Goal: Task Accomplishment & Management: Use online tool/utility

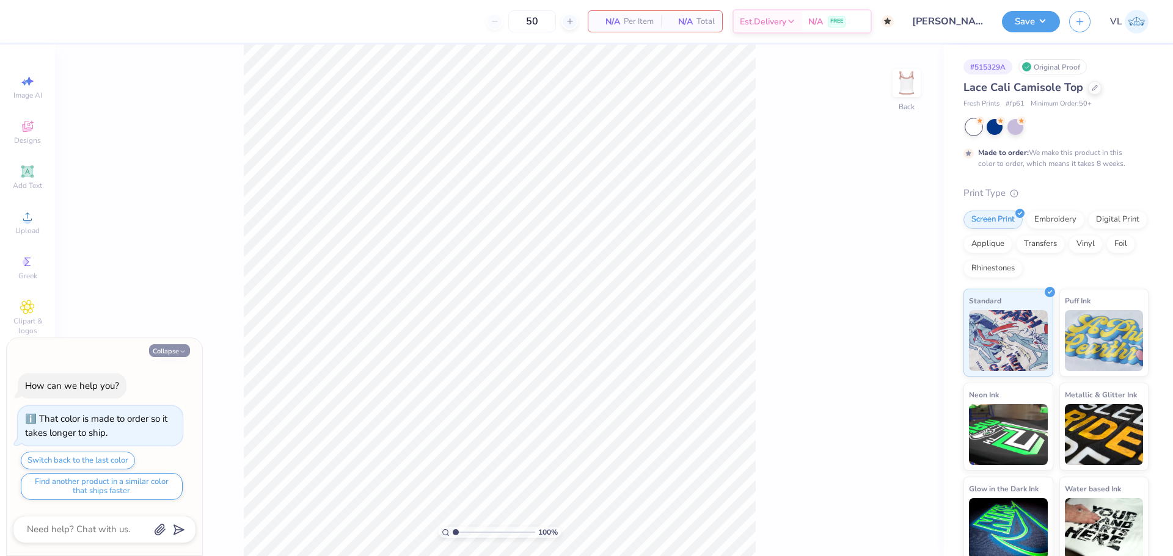
click at [171, 347] on button "Collapse" at bounding box center [169, 350] width 41 height 13
type textarea "x"
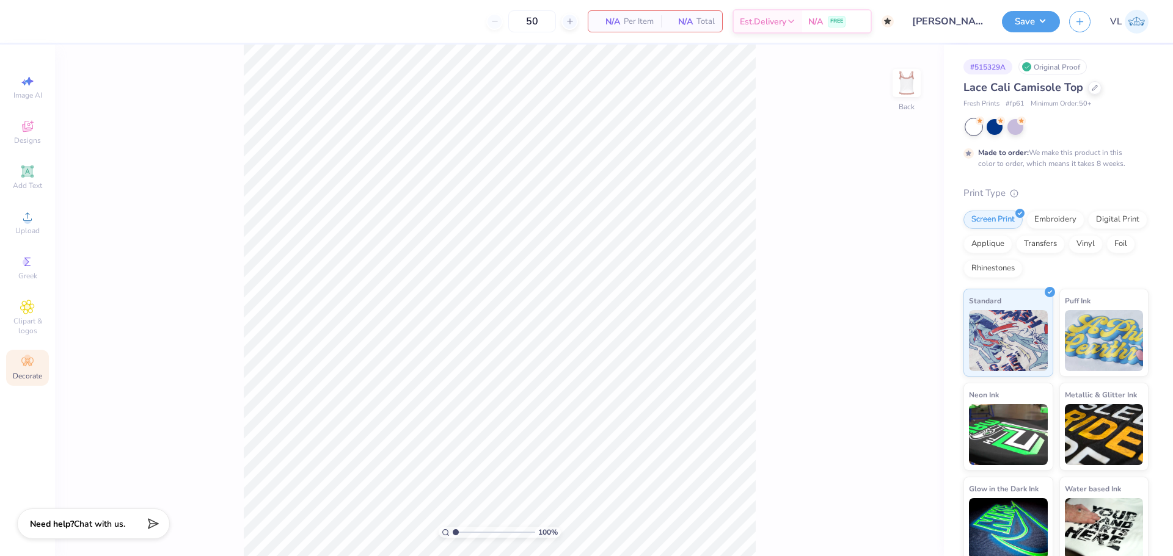
click at [38, 369] on div "Decorate" at bounding box center [27, 368] width 43 height 36
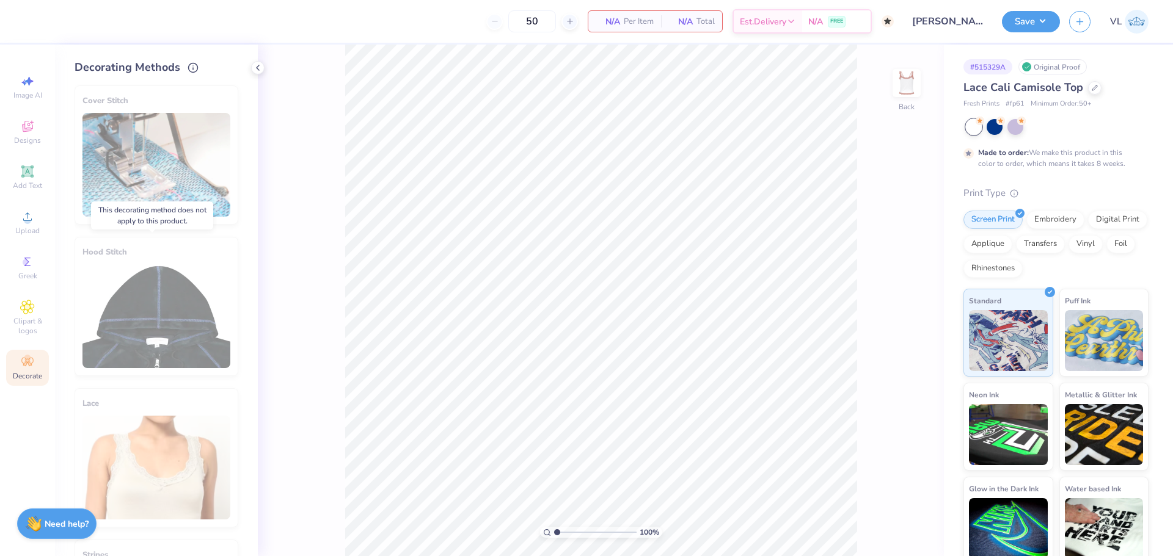
scroll to position [122, 0]
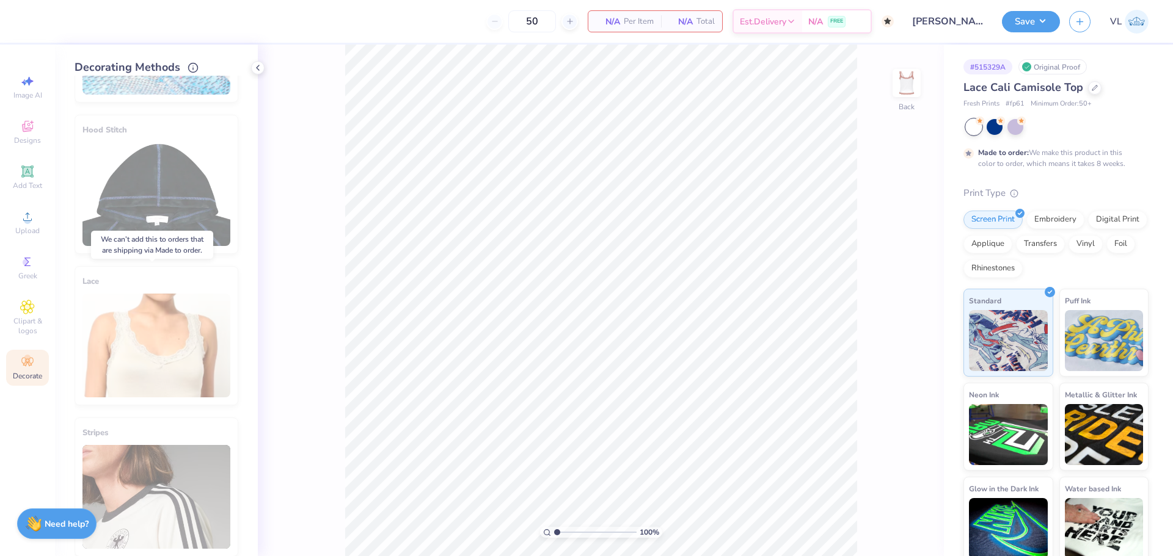
click at [184, 355] on div "Lace" at bounding box center [157, 335] width 164 height 139
click at [155, 336] on div "Lace" at bounding box center [157, 335] width 164 height 139
click at [1090, 83] on div at bounding box center [1094, 86] width 13 height 13
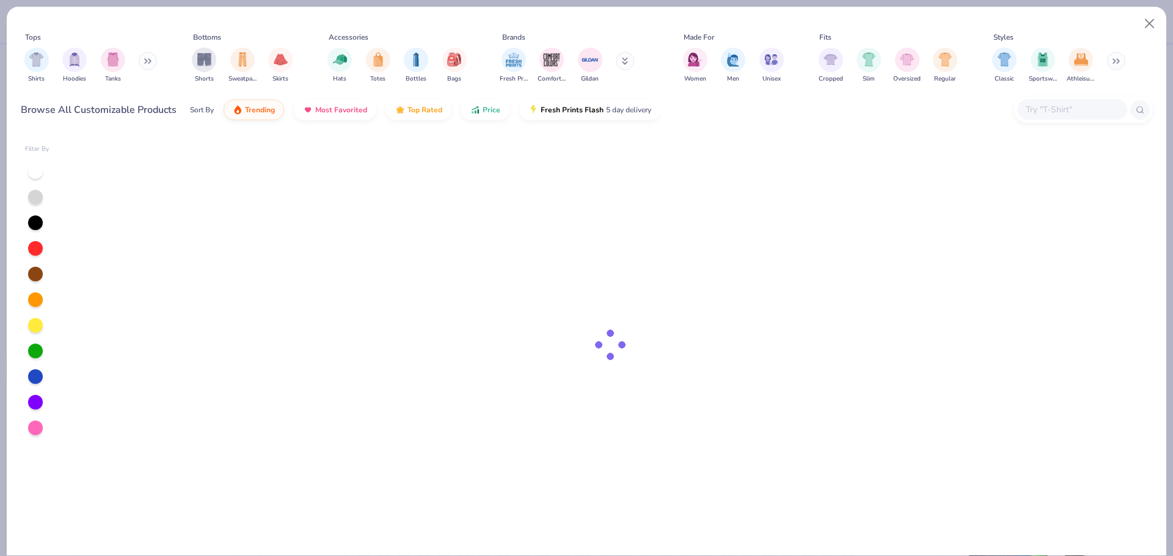
click at [1036, 109] on input "text" at bounding box center [1071, 110] width 94 height 14
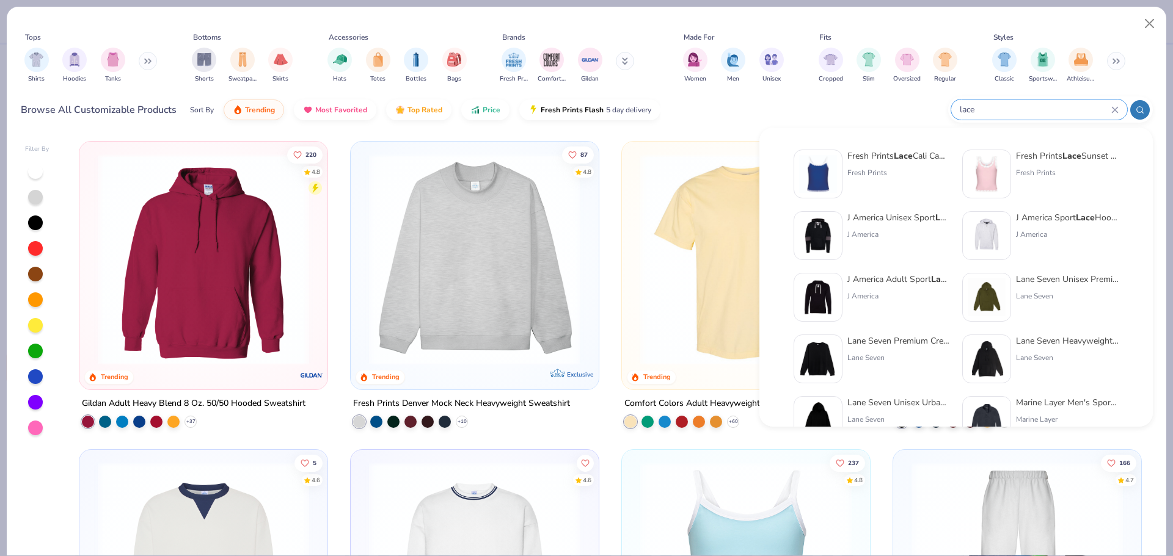
type input "lace"
click at [863, 166] on div "Fresh Prints Lace Cali Camisole Top Fresh Prints" at bounding box center [898, 174] width 103 height 49
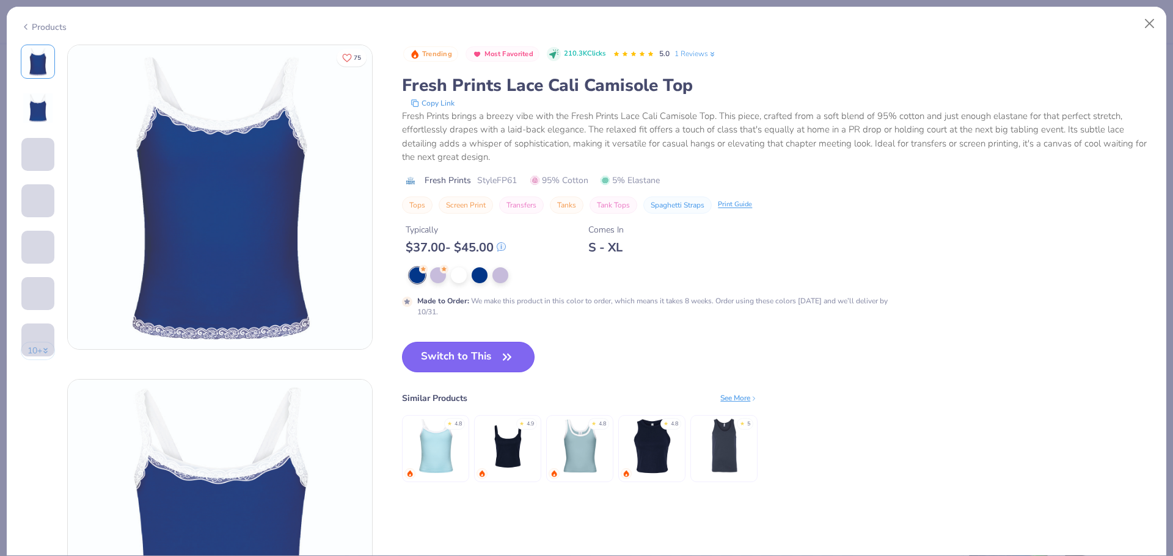
click at [434, 362] on button "Switch to This" at bounding box center [468, 357] width 133 height 31
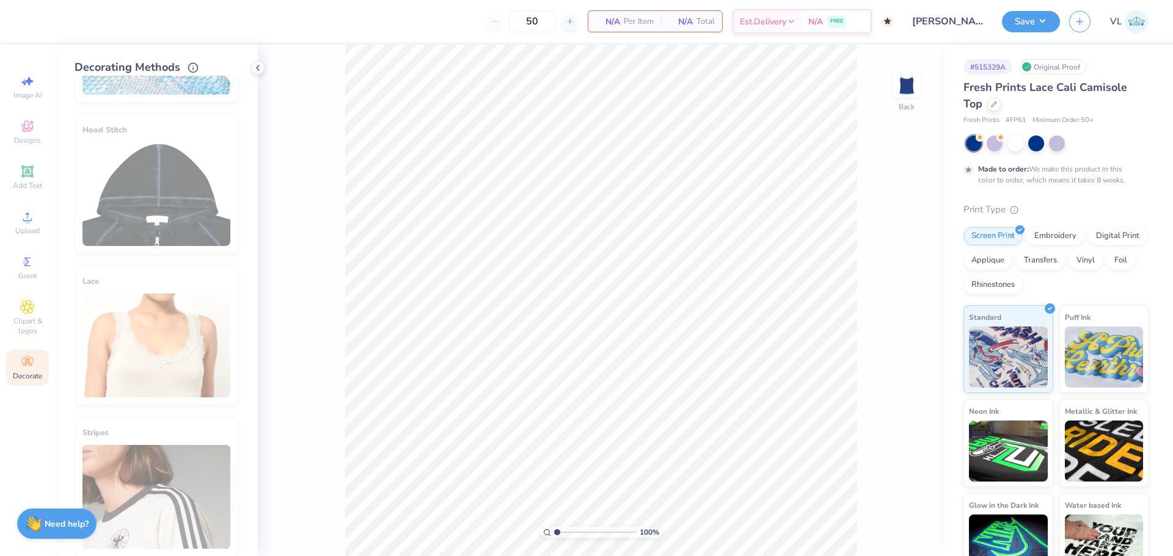
click at [131, 186] on div "Hood Stitch" at bounding box center [157, 184] width 164 height 139
click at [997, 97] on div "Fresh Prints Lace Cali Camisole Top" at bounding box center [1055, 95] width 185 height 33
click at [995, 108] on div at bounding box center [993, 102] width 13 height 13
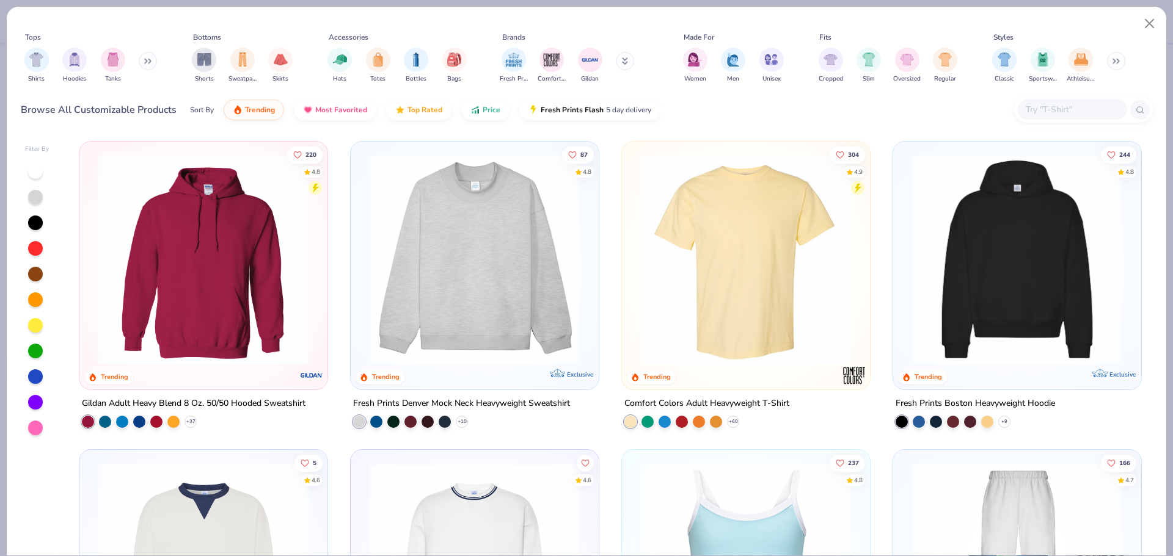
click at [1078, 100] on div at bounding box center [1072, 110] width 110 height 20
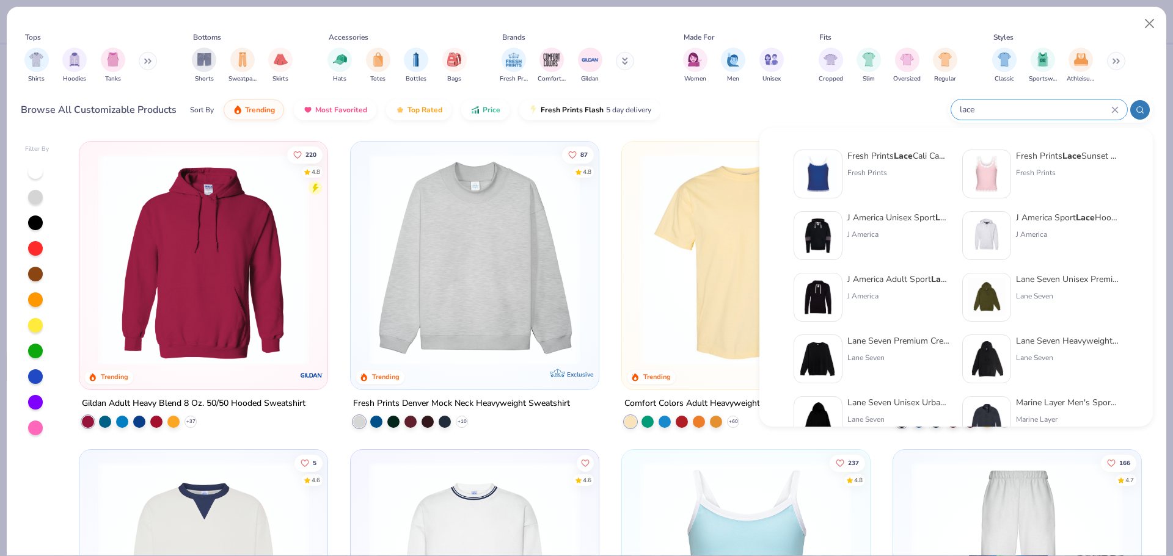
type input "lace"
click at [1046, 172] on div "Fresh Prints" at bounding box center [1067, 172] width 103 height 11
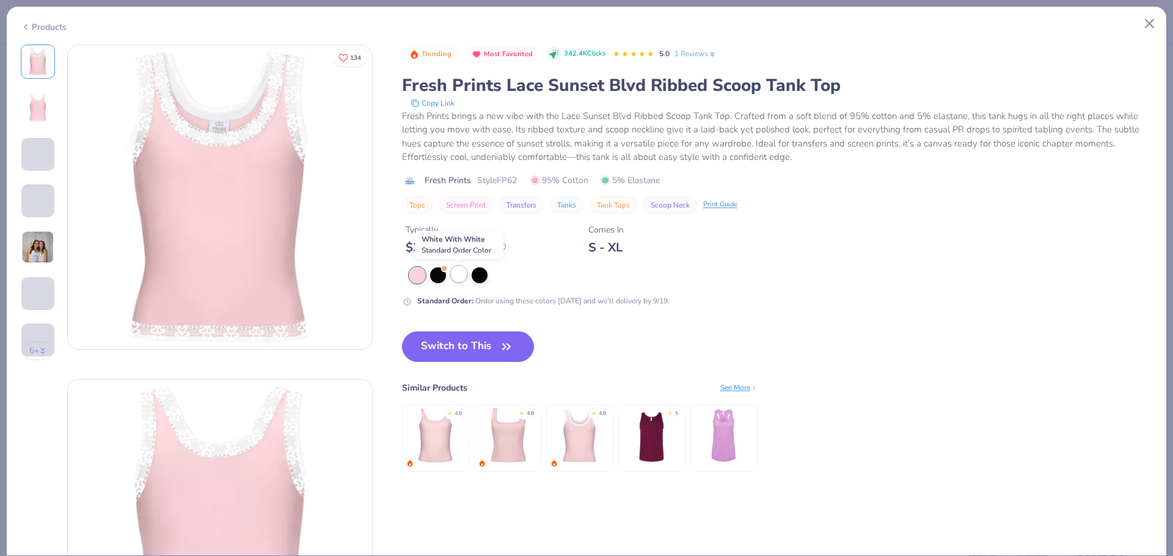
click at [460, 271] on div at bounding box center [459, 274] width 16 height 16
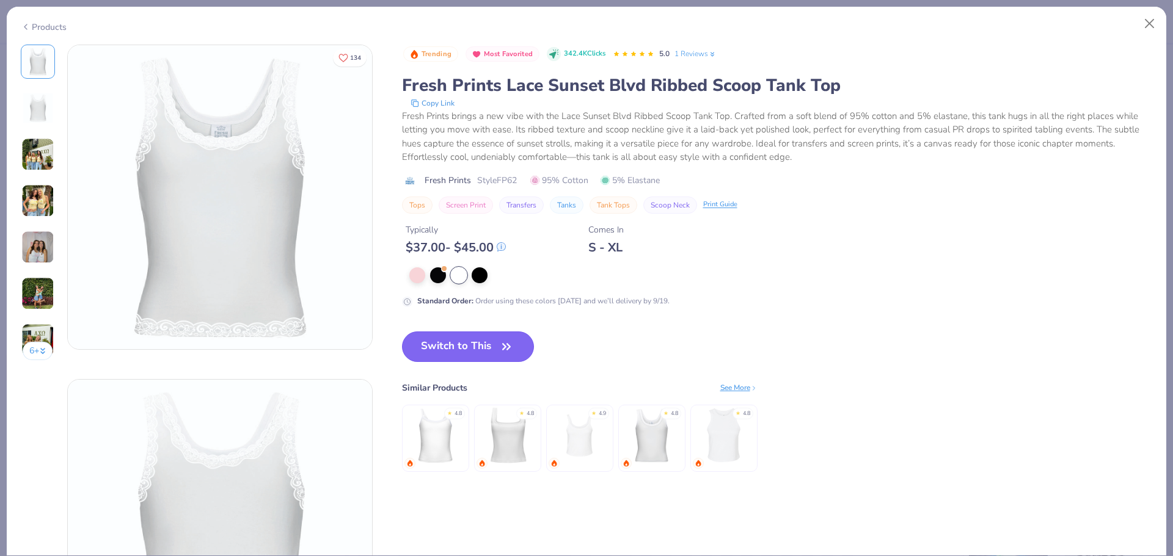
click at [489, 341] on button "Switch to This" at bounding box center [468, 347] width 133 height 31
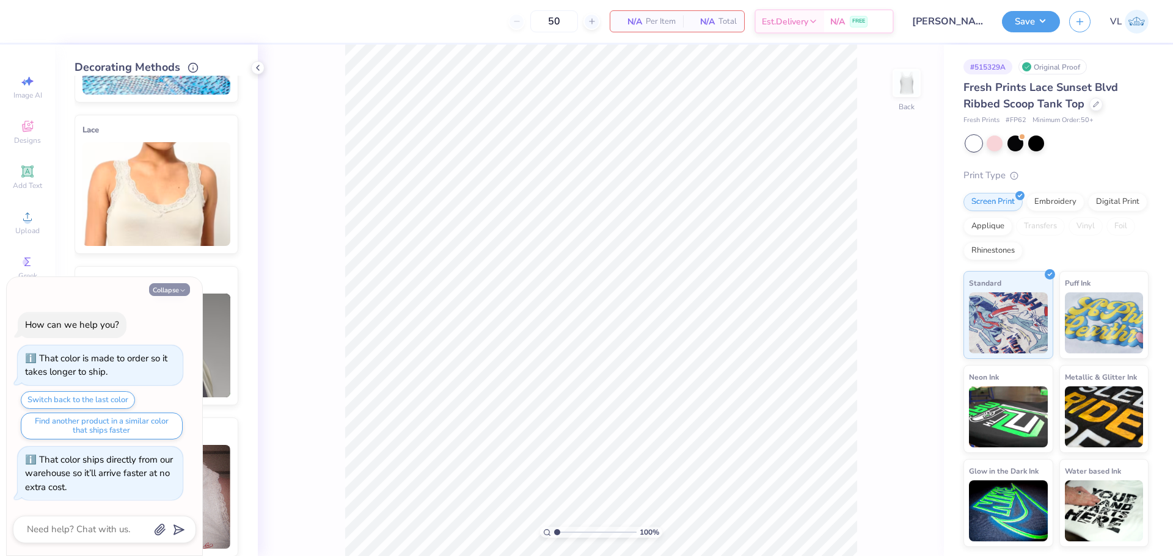
click at [169, 291] on button "Collapse" at bounding box center [169, 289] width 41 height 13
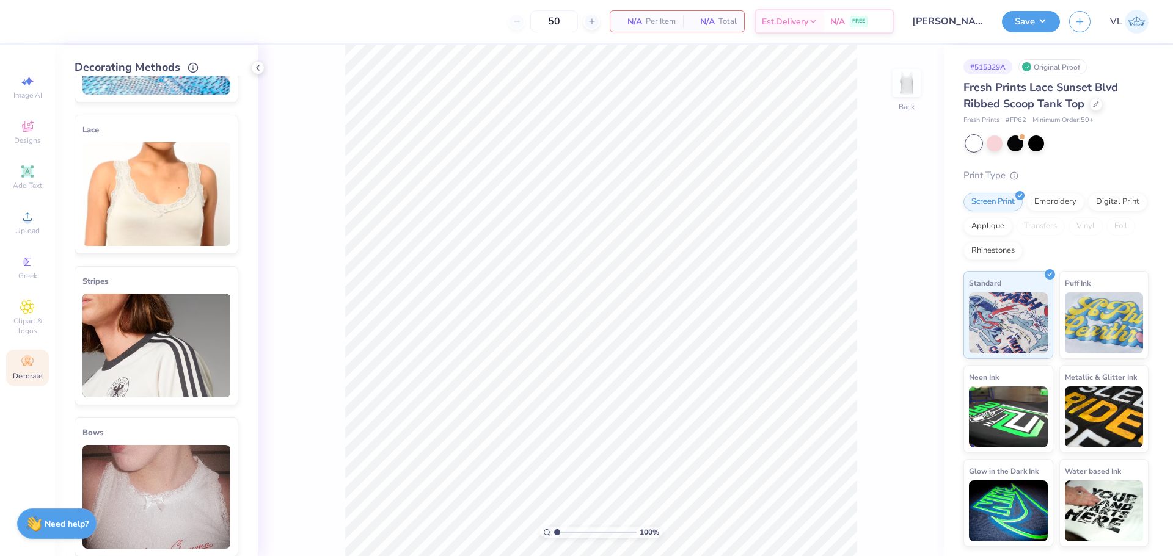
click at [177, 215] on img at bounding box center [156, 194] width 148 height 104
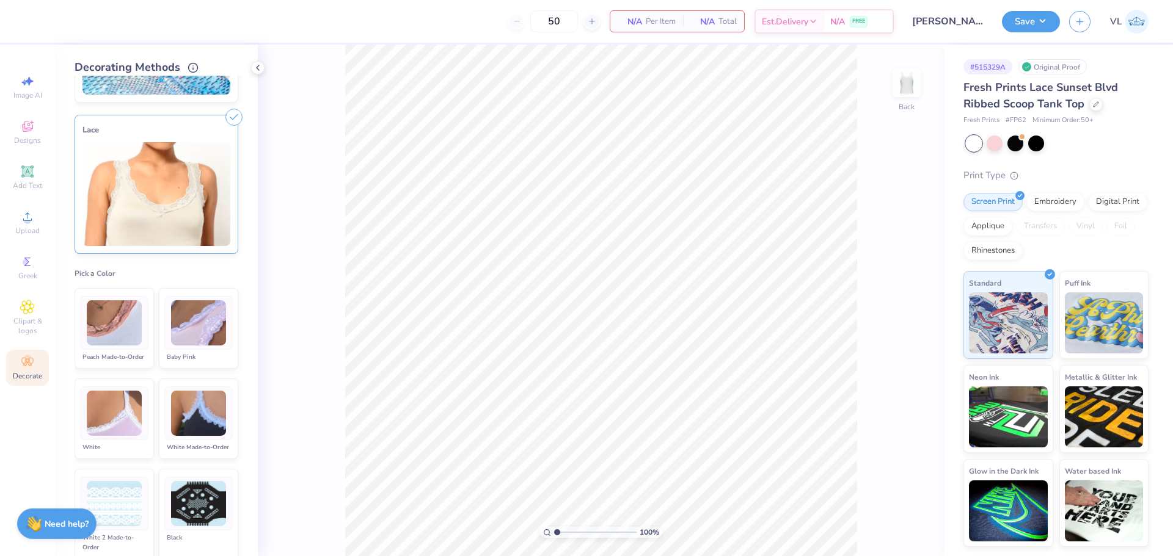
scroll to position [183, 0]
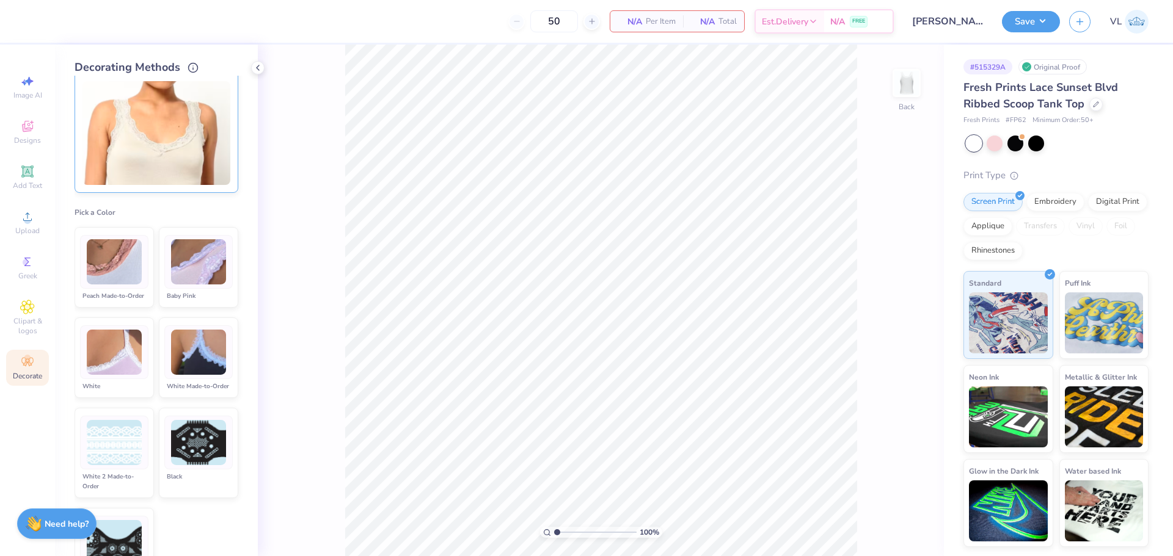
click at [179, 274] on img at bounding box center [198, 262] width 55 height 46
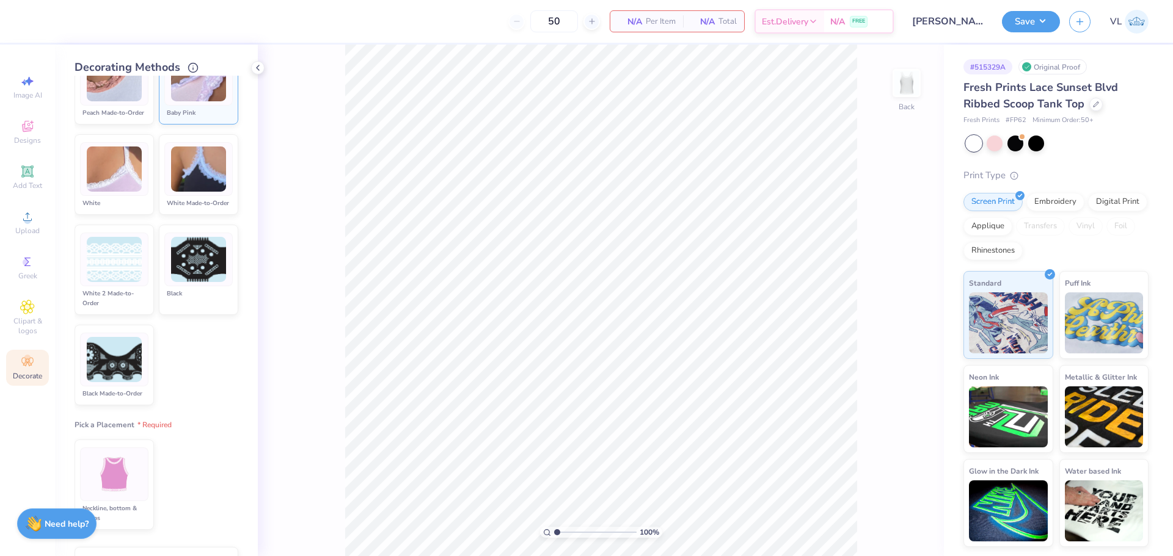
scroll to position [550, 0]
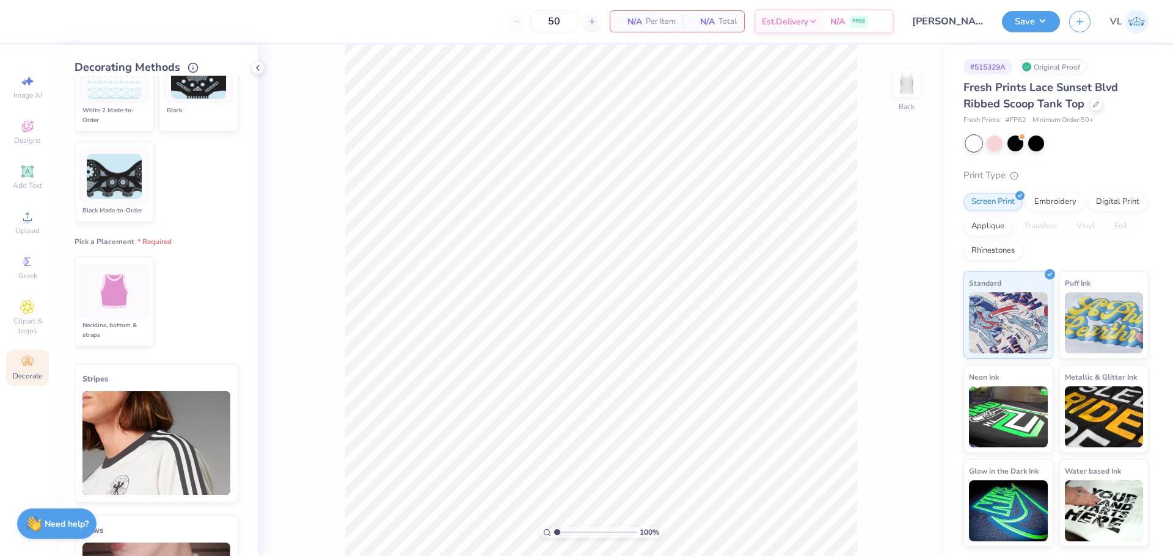
click at [130, 315] on img at bounding box center [115, 292] width 46 height 46
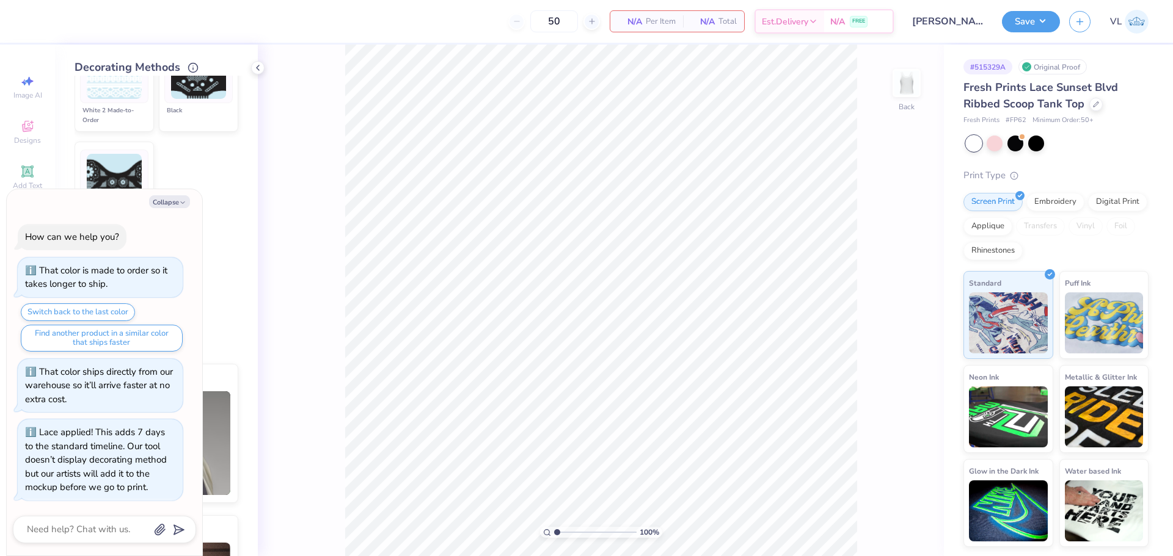
scroll to position [1, 0]
click at [183, 205] on icon "button" at bounding box center [182, 202] width 7 height 7
type textarea "x"
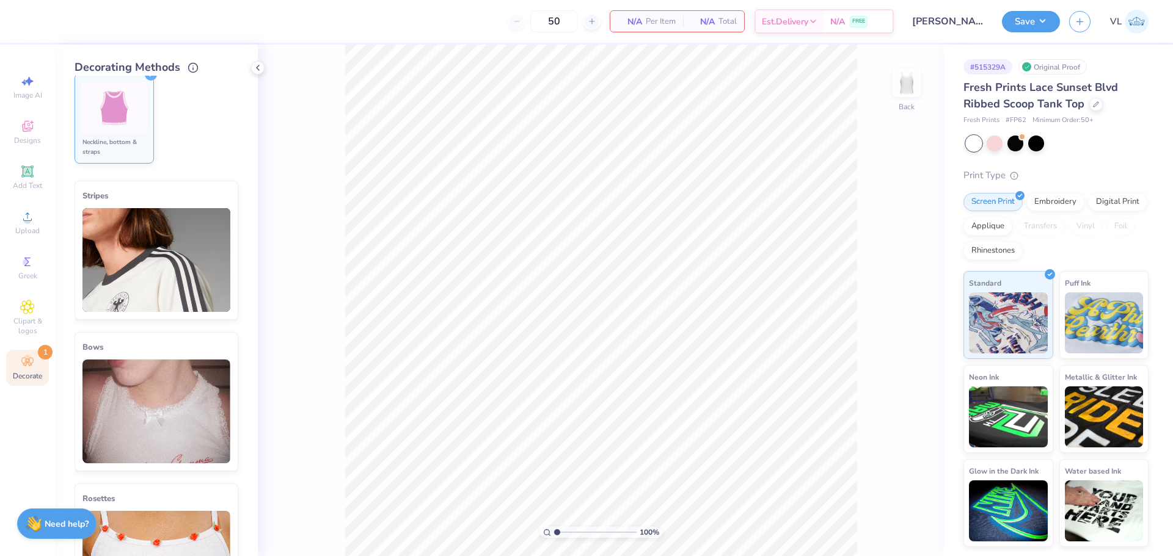
scroll to position [977, 0]
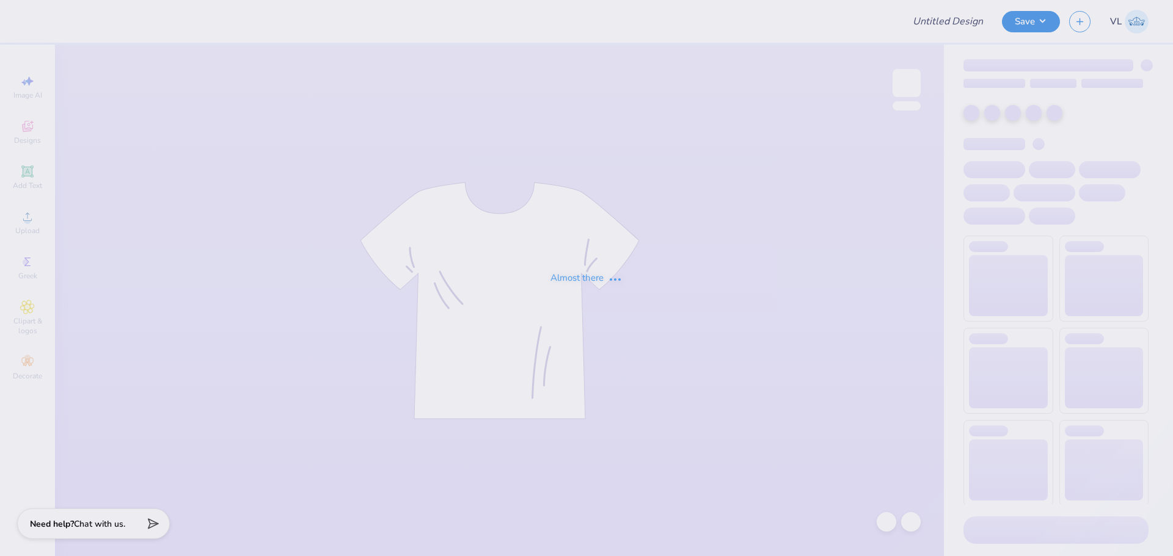
type input "[PERSON_NAME] : [GEOGRAPHIC_DATA][US_STATE]"
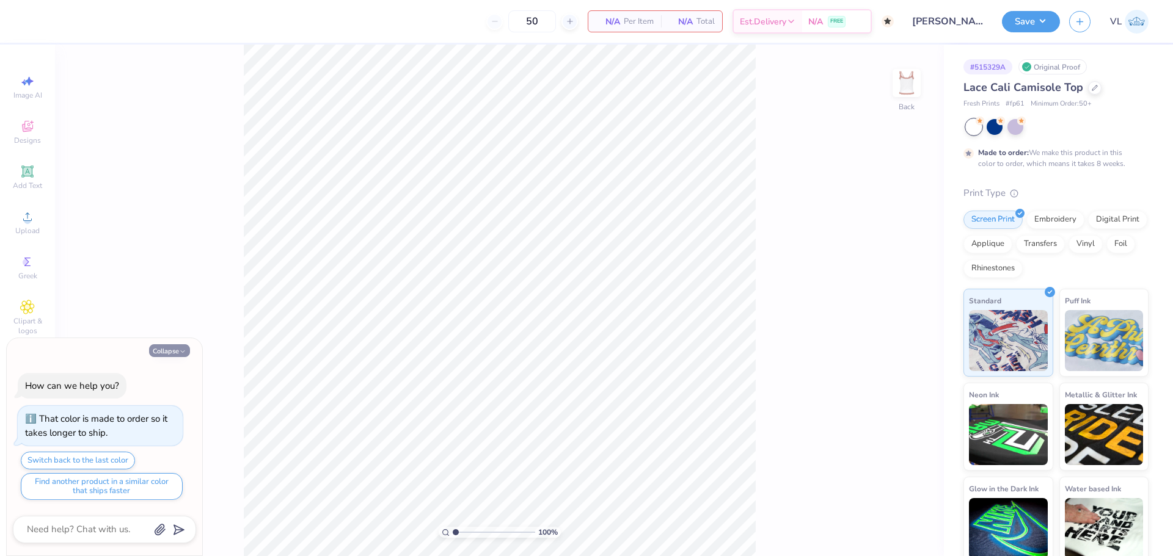
click at [169, 354] on button "Collapse" at bounding box center [169, 350] width 41 height 13
type textarea "x"
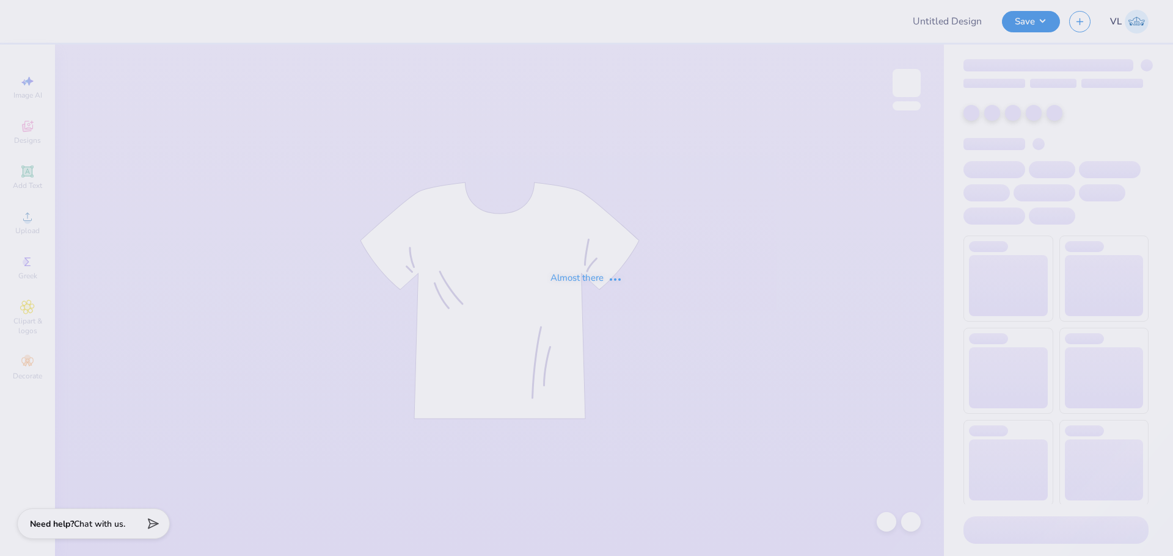
type input "[PERSON_NAME] : [GEOGRAPHIC_DATA][US_STATE]"
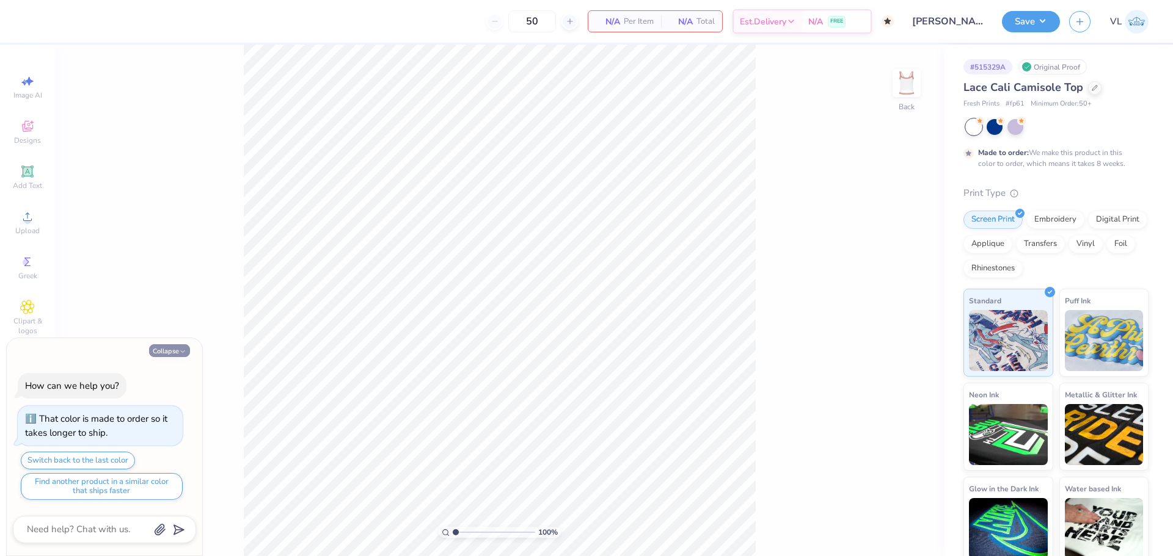
click at [170, 346] on button "Collapse" at bounding box center [169, 350] width 41 height 13
type textarea "x"
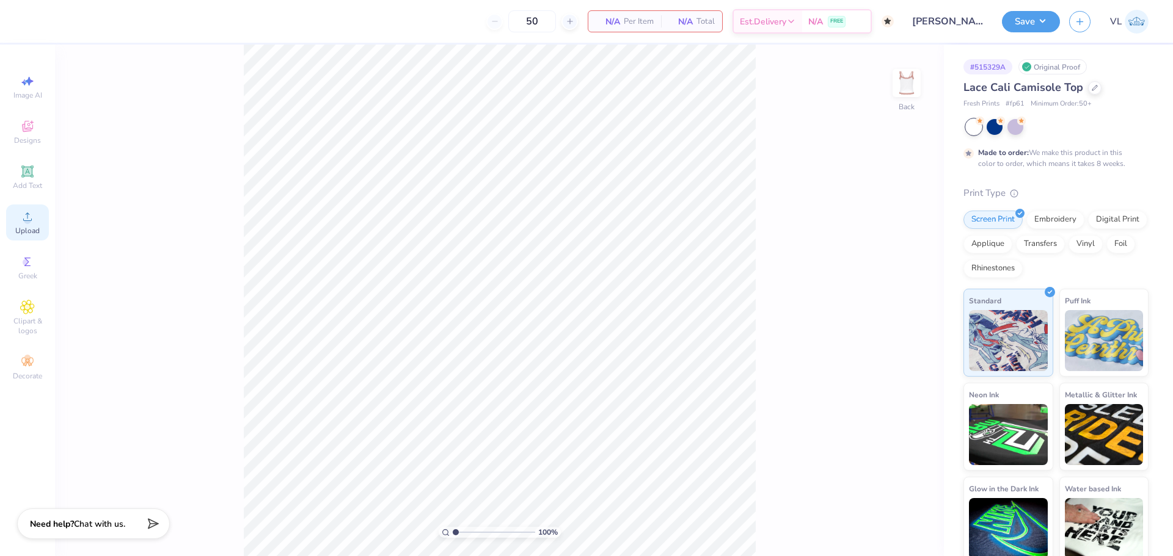
click at [35, 222] on div "Upload" at bounding box center [27, 223] width 43 height 36
click at [24, 363] on icon at bounding box center [27, 362] width 12 height 9
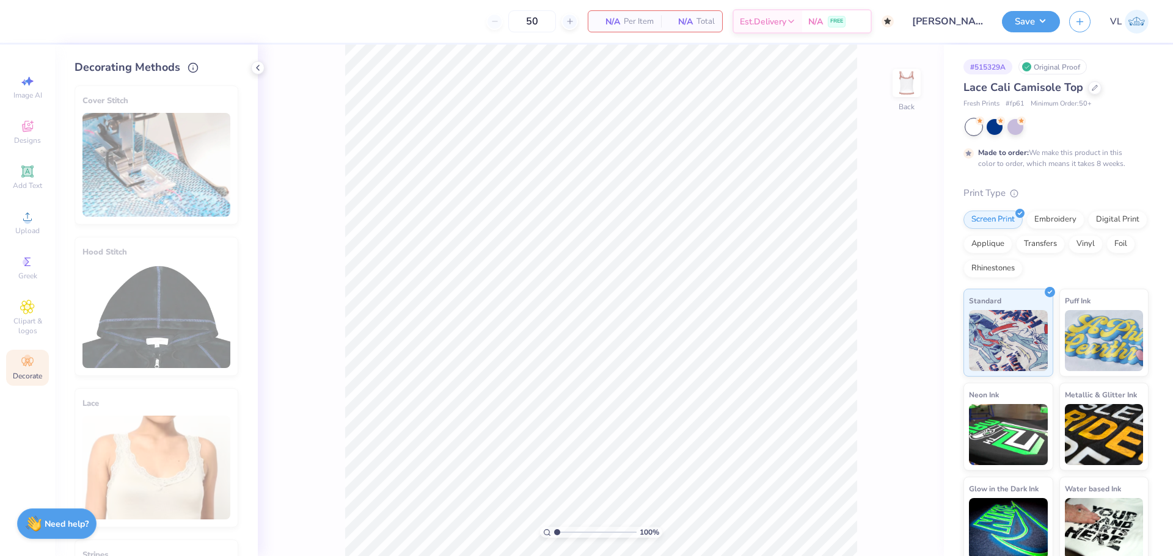
scroll to position [122, 0]
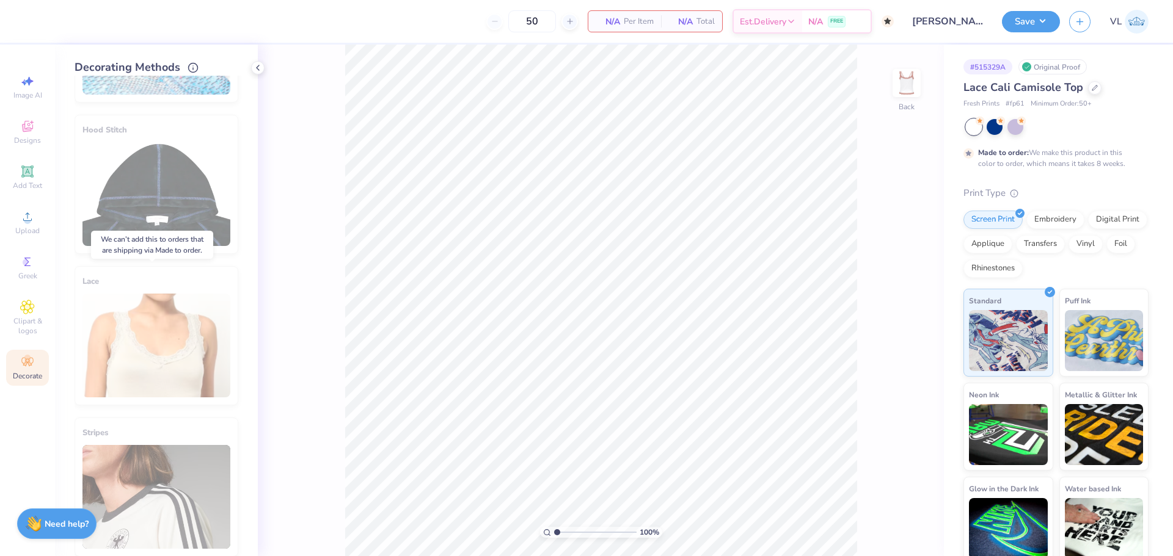
click at [128, 336] on div "Lace" at bounding box center [157, 335] width 164 height 139
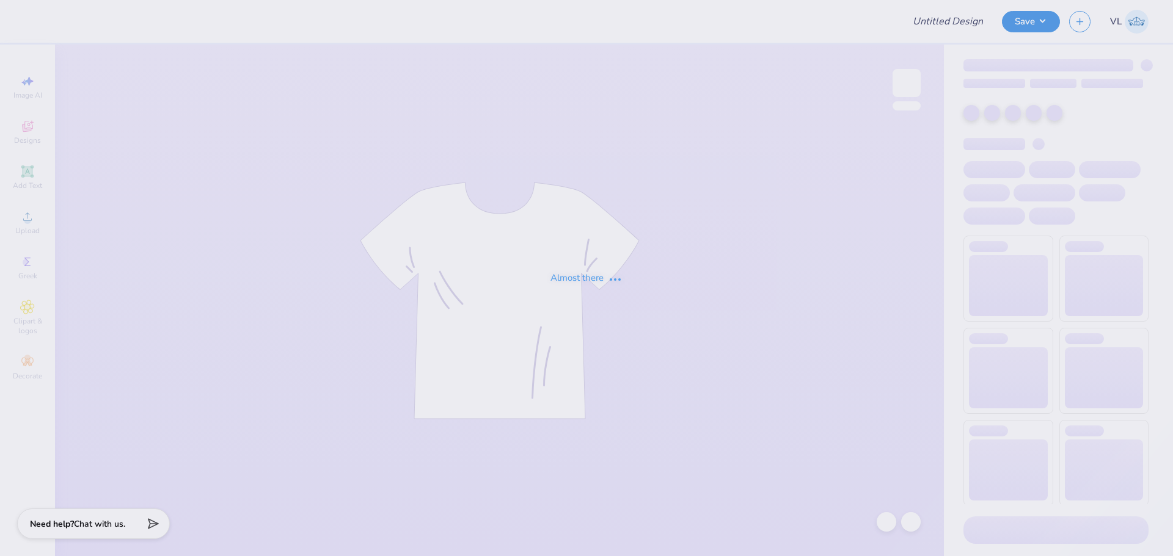
type input "[PERSON_NAME] : [GEOGRAPHIC_DATA][US_STATE]"
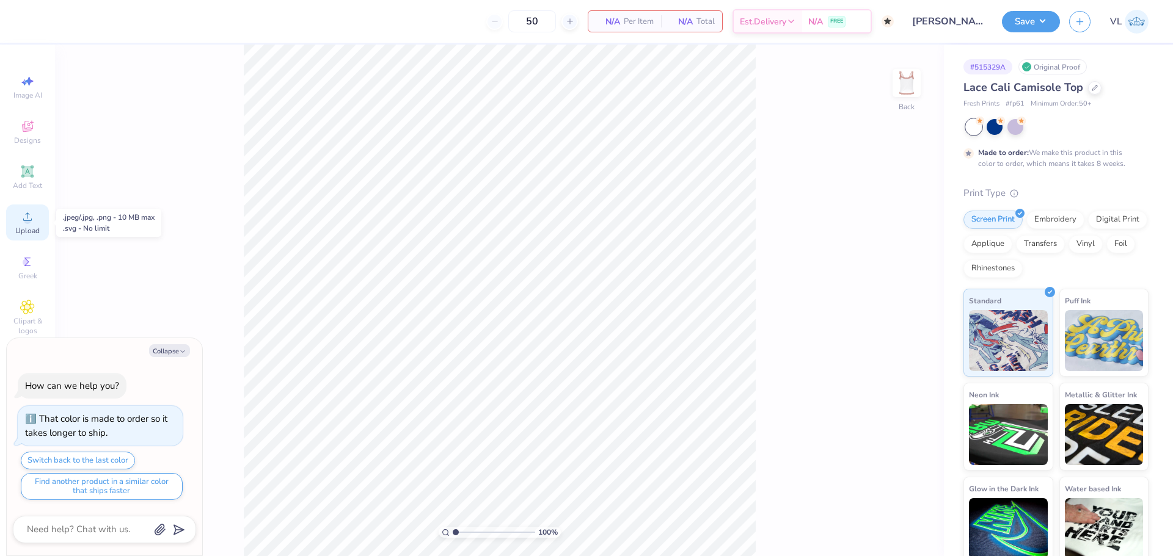
click at [31, 216] on icon at bounding box center [27, 216] width 15 height 15
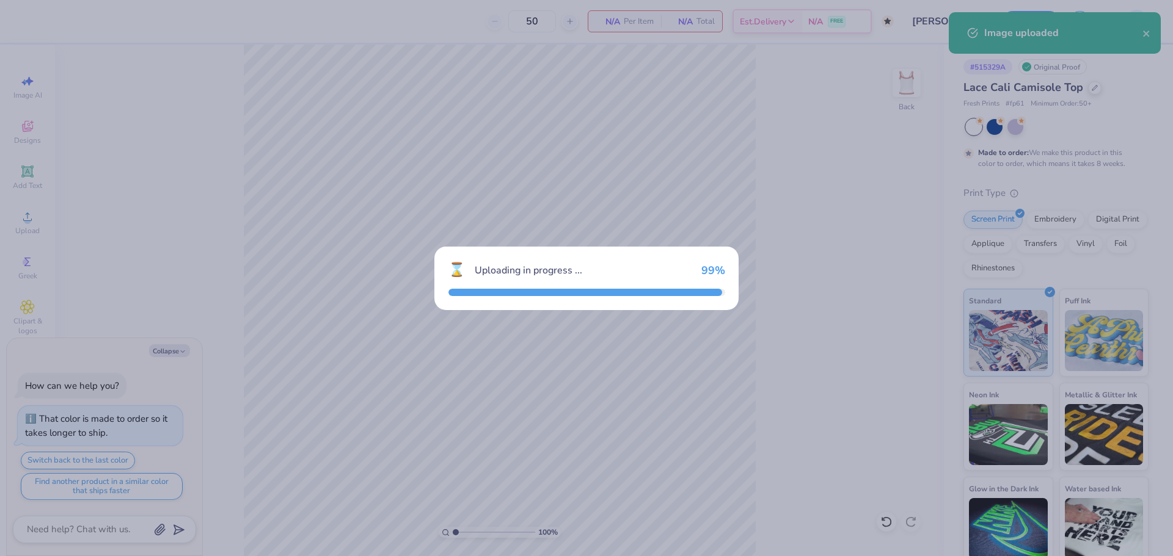
type textarea "x"
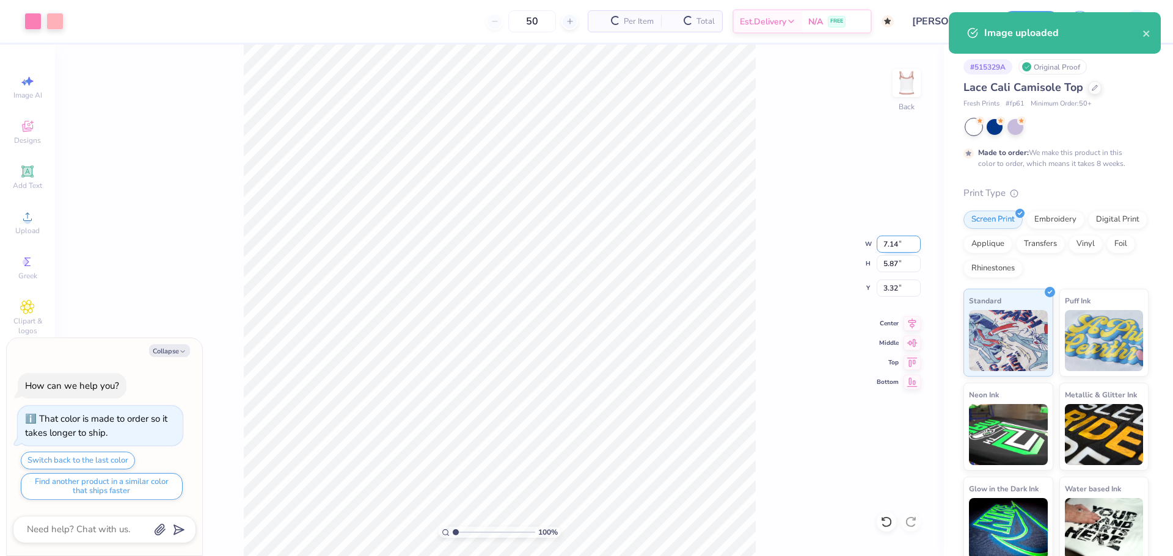
click at [890, 244] on input "7.14" at bounding box center [898, 244] width 44 height 17
type input "7"
type textarea "x"
type input "7.00"
type input "5.76"
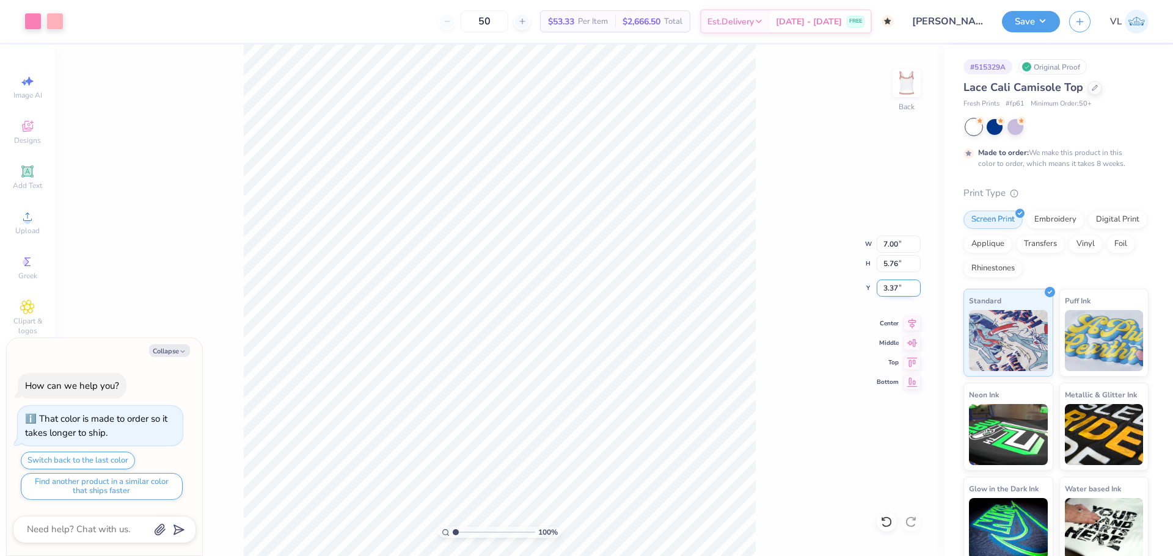
click at [895, 288] on input "3.37" at bounding box center [898, 288] width 44 height 17
type input "1.5"
type textarea "x"
type input "1.50"
click at [32, 21] on div at bounding box center [32, 20] width 17 height 17
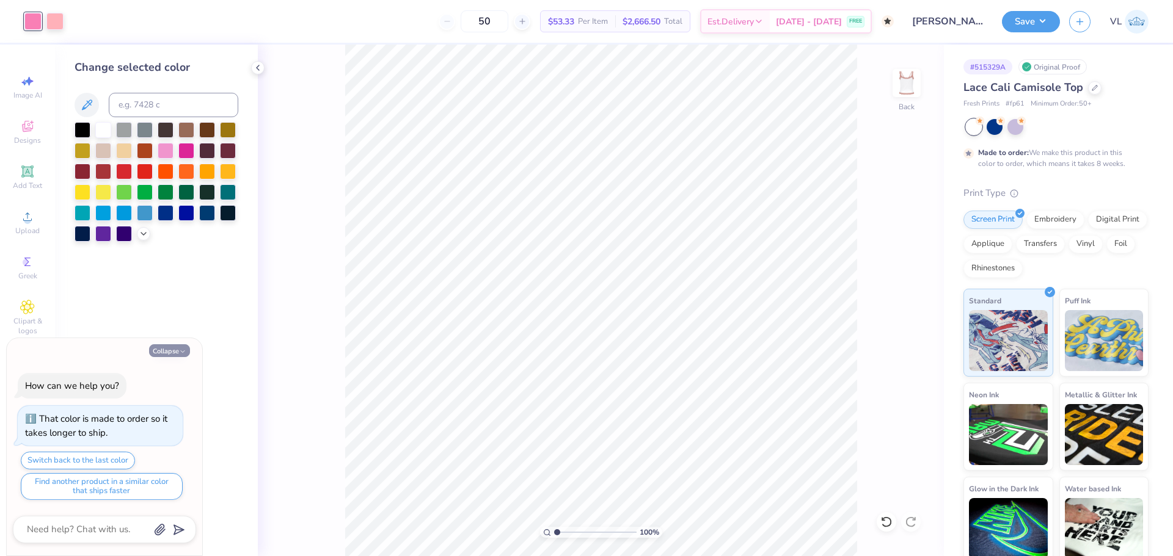
click at [178, 356] on button "Collapse" at bounding box center [169, 350] width 41 height 13
type textarea "x"
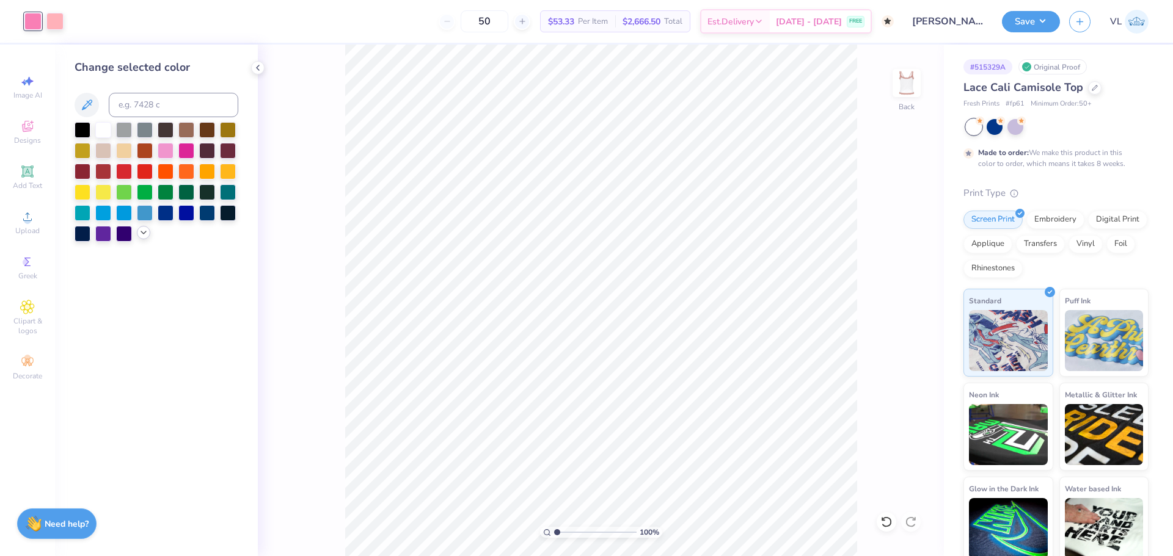
click at [141, 231] on polyline at bounding box center [143, 232] width 5 height 2
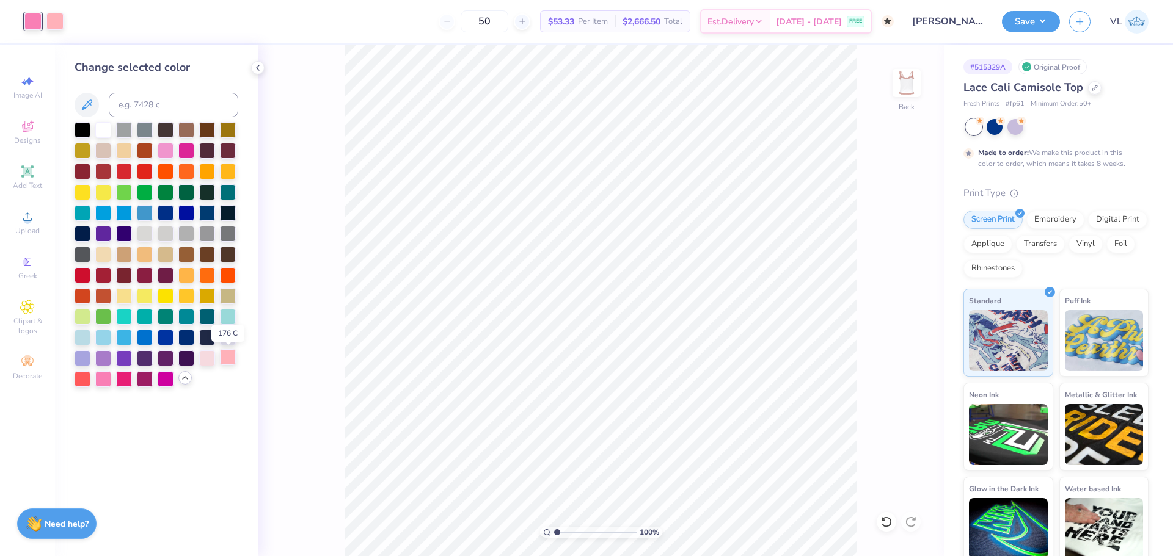
click at [226, 361] on div at bounding box center [228, 357] width 16 height 16
click at [208, 361] on div at bounding box center [207, 357] width 16 height 16
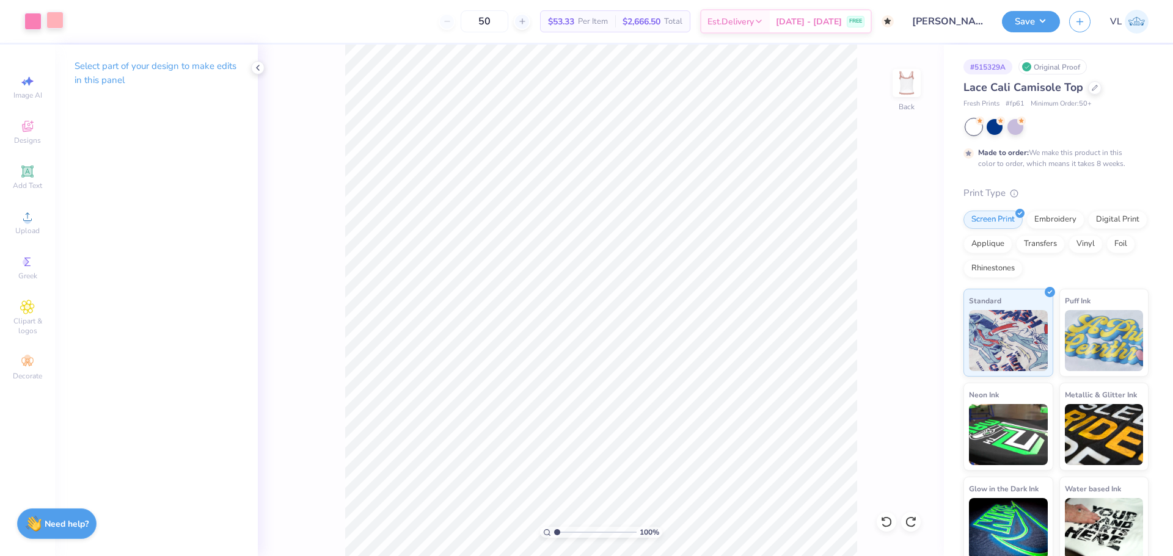
click at [50, 12] on div at bounding box center [54, 20] width 17 height 17
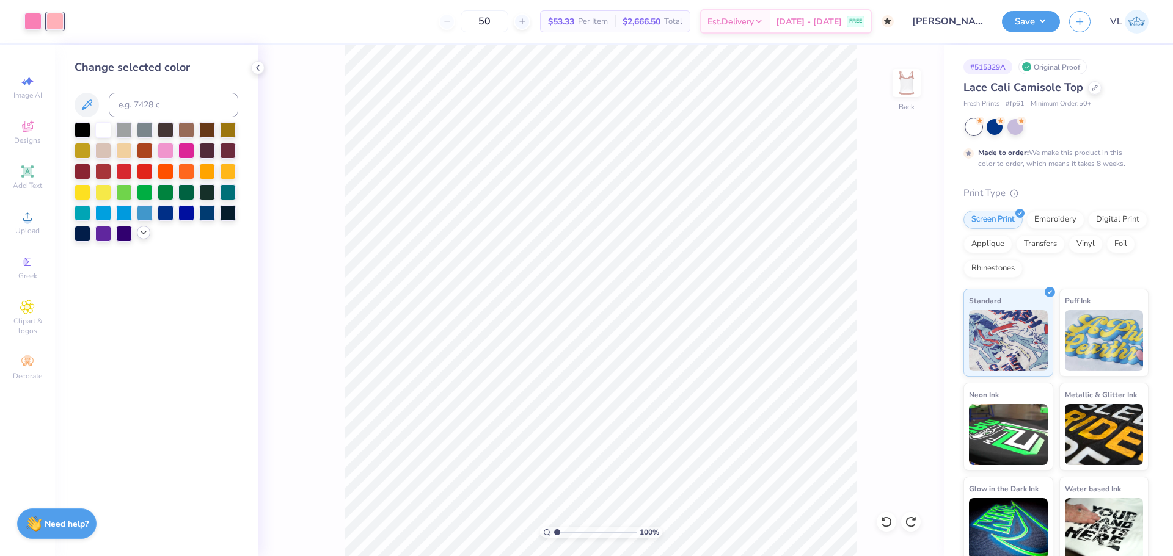
click at [145, 237] on icon at bounding box center [144, 233] width 10 height 10
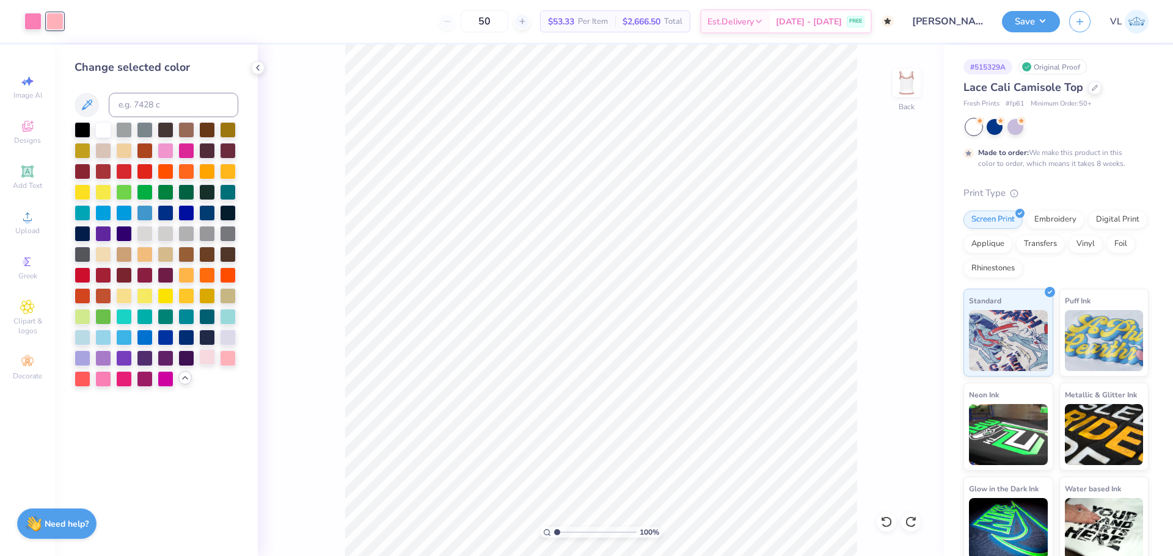
click at [203, 358] on div at bounding box center [207, 357] width 16 height 16
click at [271, 396] on div "100 % Back" at bounding box center [601, 301] width 686 height 512
click at [232, 360] on div at bounding box center [228, 357] width 16 height 16
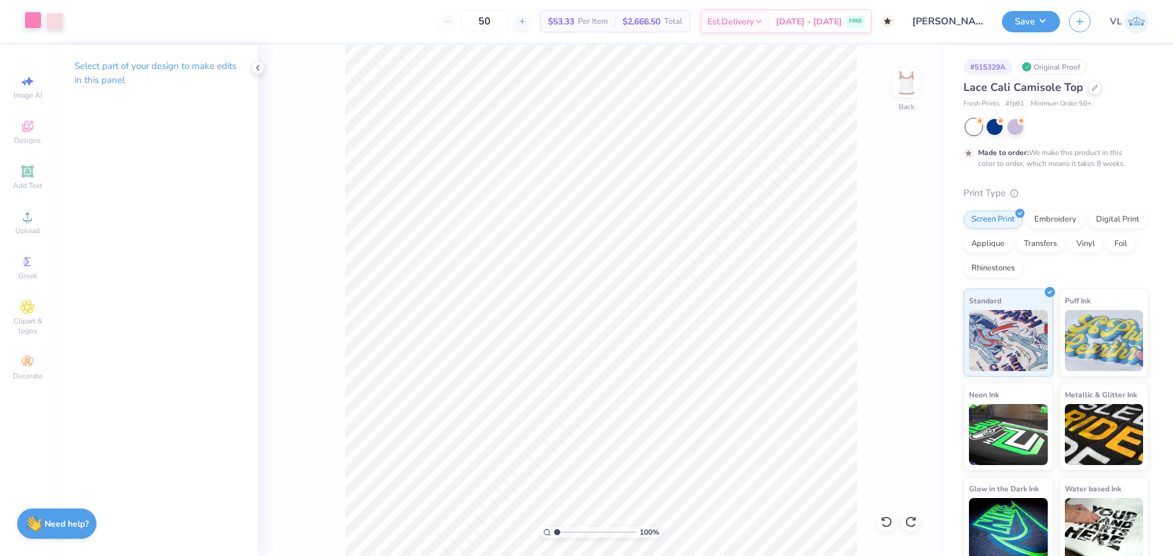
click at [26, 24] on div at bounding box center [32, 20] width 17 height 17
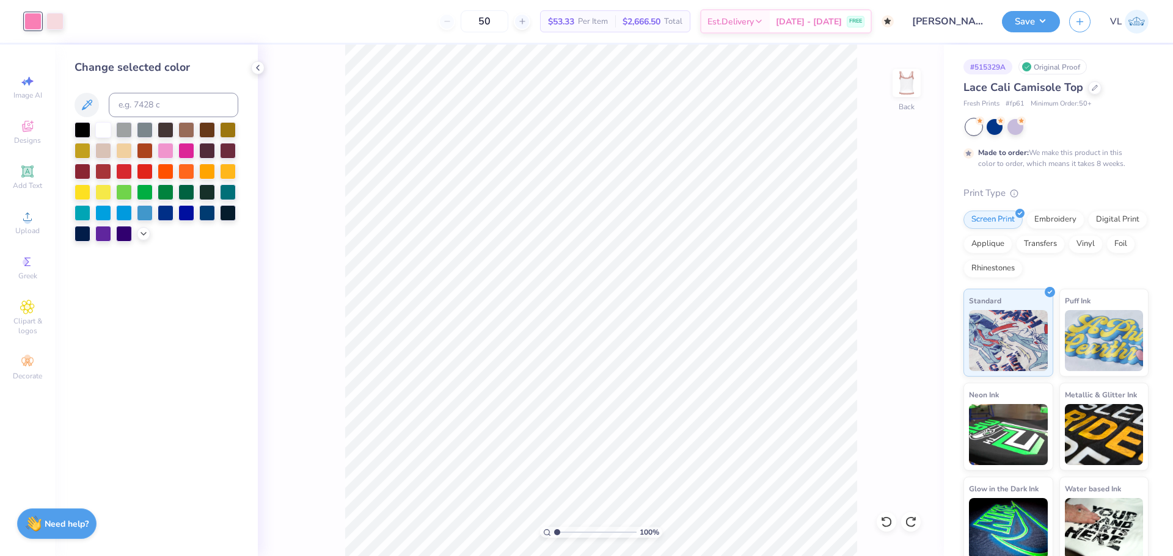
click at [144, 225] on div at bounding box center [157, 182] width 164 height 120
click at [142, 235] on icon at bounding box center [144, 233] width 10 height 10
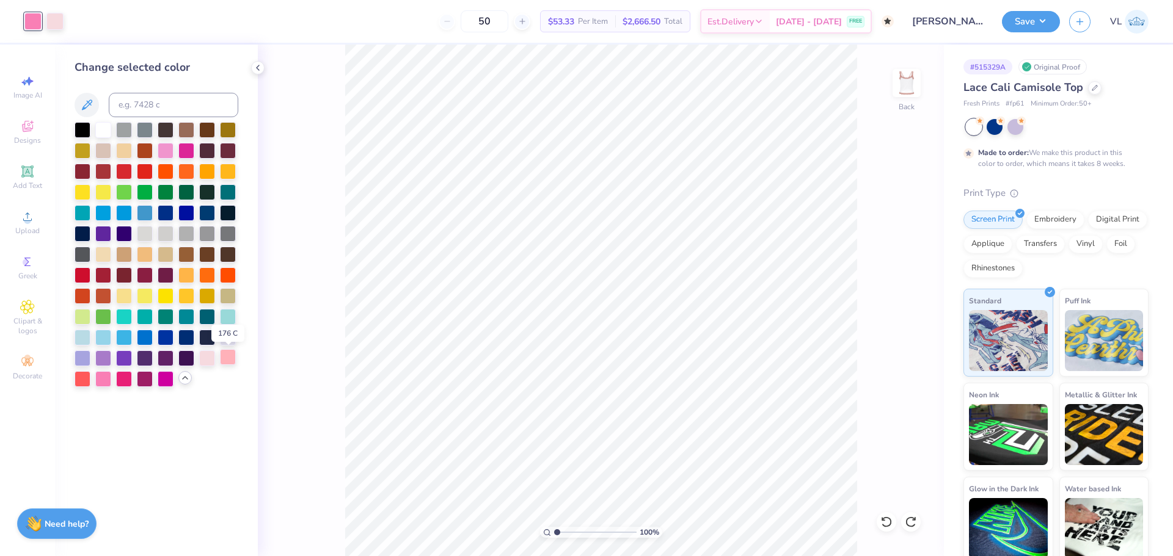
click at [230, 356] on div at bounding box center [228, 357] width 16 height 16
drag, startPoint x: 554, startPoint y: 531, endPoint x: 561, endPoint y: 526, distance: 8.5
click at [561, 527] on input "range" at bounding box center [595, 532] width 82 height 11
click at [59, 24] on div at bounding box center [54, 20] width 17 height 17
click at [228, 355] on div at bounding box center [228, 357] width 16 height 16
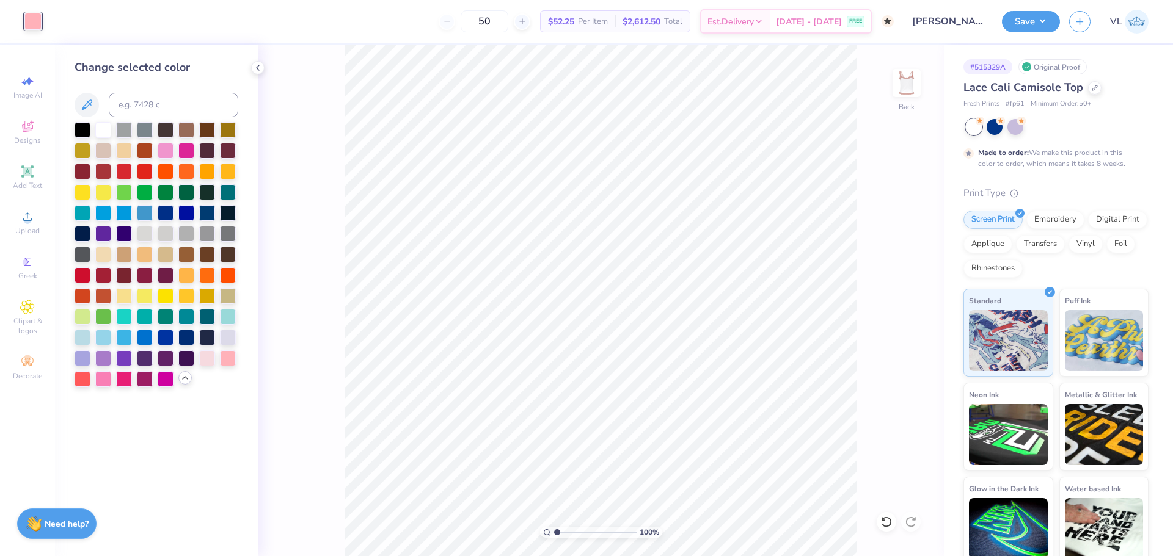
drag, startPoint x: 561, startPoint y: 533, endPoint x: 539, endPoint y: 533, distance: 22.0
type input "1"
click at [554, 533] on input "range" at bounding box center [595, 532] width 82 height 11
click at [912, 519] on icon at bounding box center [910, 522] width 12 height 12
click at [225, 333] on div at bounding box center [228, 337] width 16 height 16
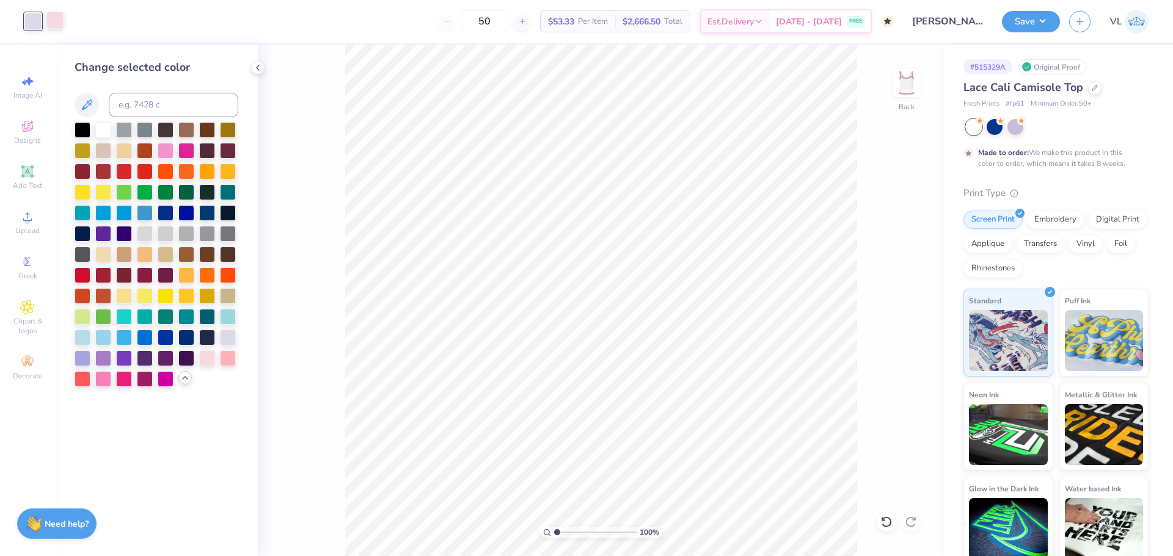
click at [54, 16] on div at bounding box center [54, 20] width 17 height 17
click at [225, 364] on div at bounding box center [228, 357] width 16 height 16
click at [32, 20] on div at bounding box center [32, 20] width 17 height 17
click at [205, 361] on div at bounding box center [207, 357] width 16 height 16
click at [228, 359] on div at bounding box center [228, 359] width 16 height 16
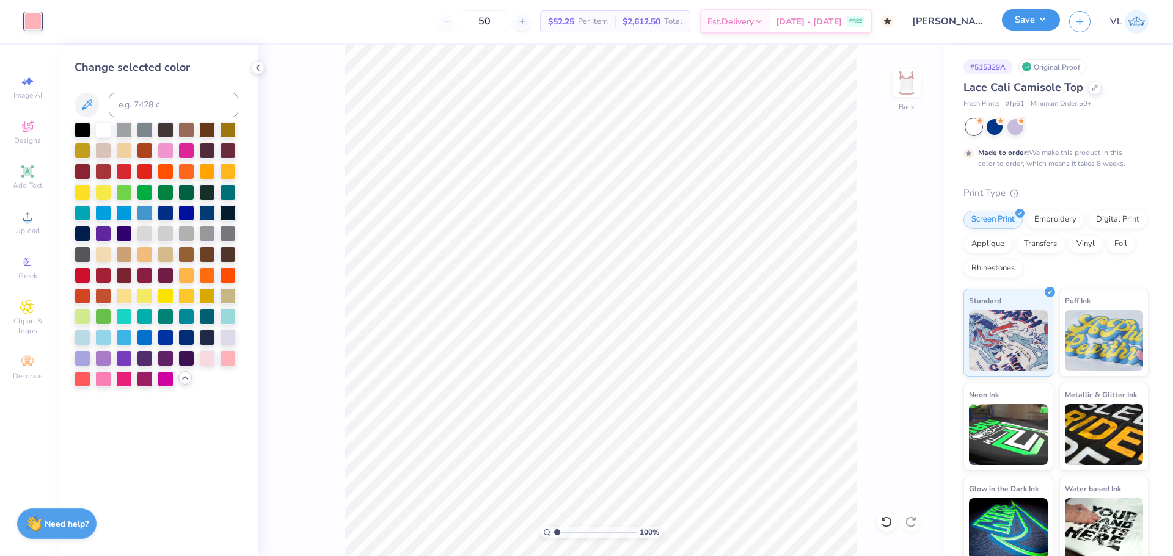
click at [1017, 19] on button "Save" at bounding box center [1031, 19] width 58 height 21
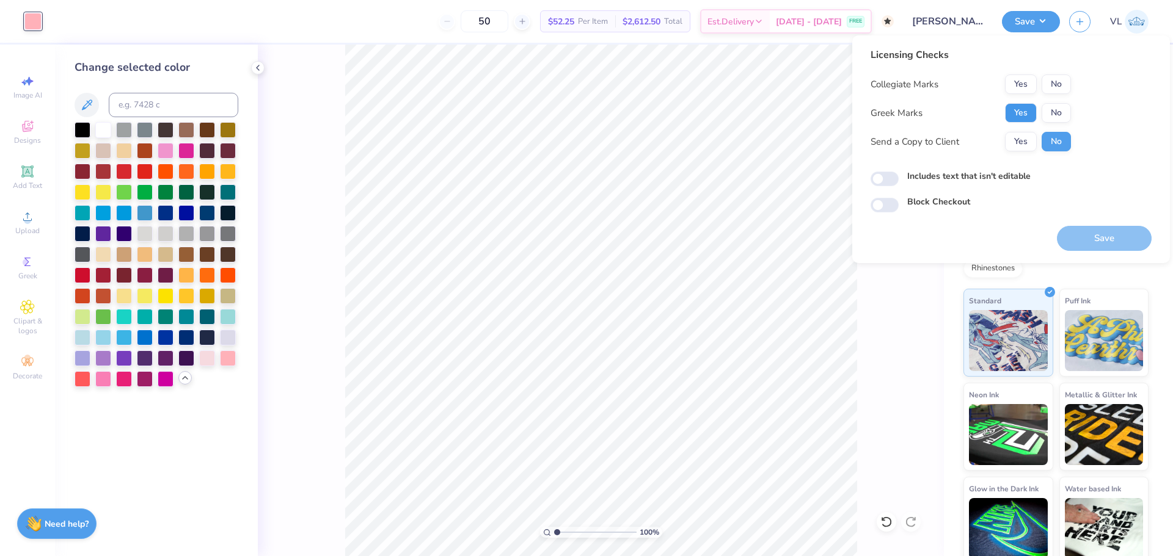
click at [1022, 112] on button "Yes" at bounding box center [1021, 113] width 32 height 20
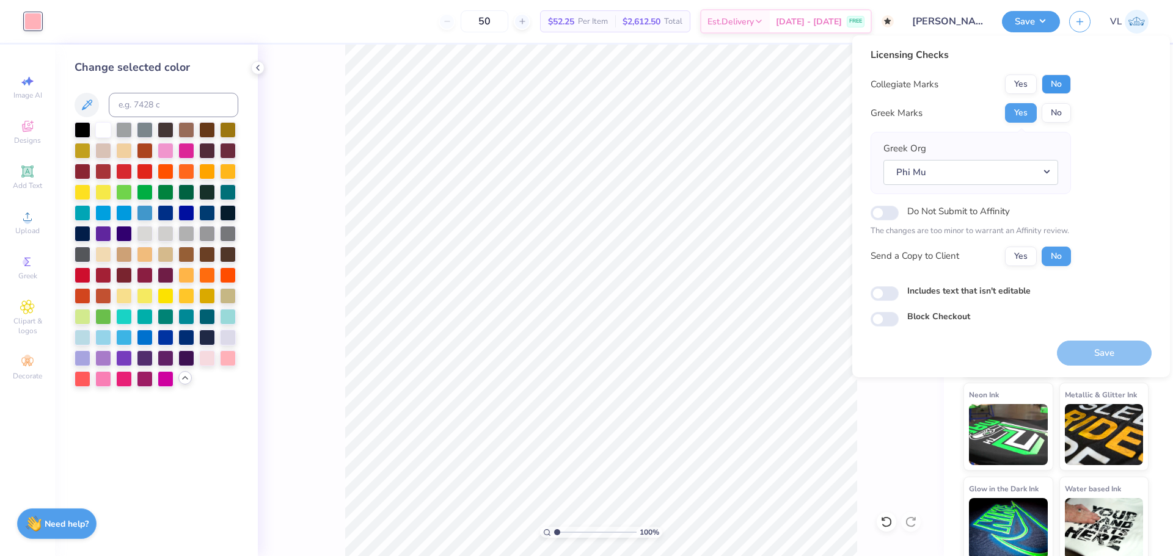
click at [1050, 89] on button "No" at bounding box center [1055, 85] width 29 height 20
click at [1090, 352] on button "Save" at bounding box center [1103, 353] width 95 height 25
